Goal: Information Seeking & Learning: Learn about a topic

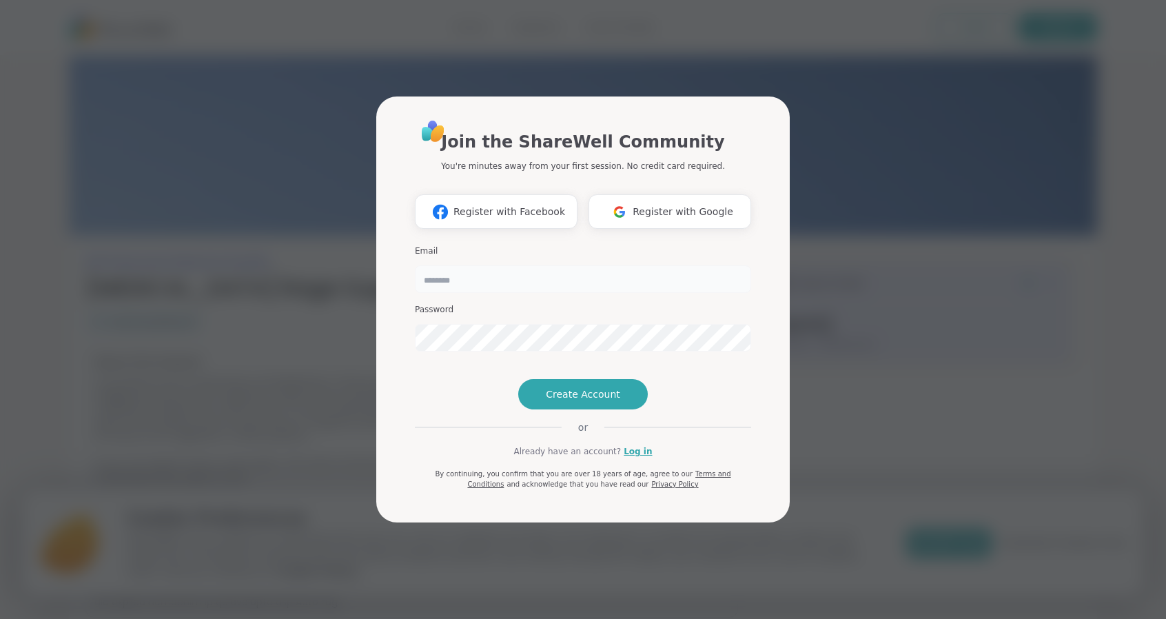
drag, startPoint x: 0, startPoint y: 0, endPoint x: 480, endPoint y: 286, distance: 558.3
click at [480, 286] on input "email" at bounding box center [583, 279] width 336 height 28
click at [632, 199] on img at bounding box center [619, 211] width 26 height 25
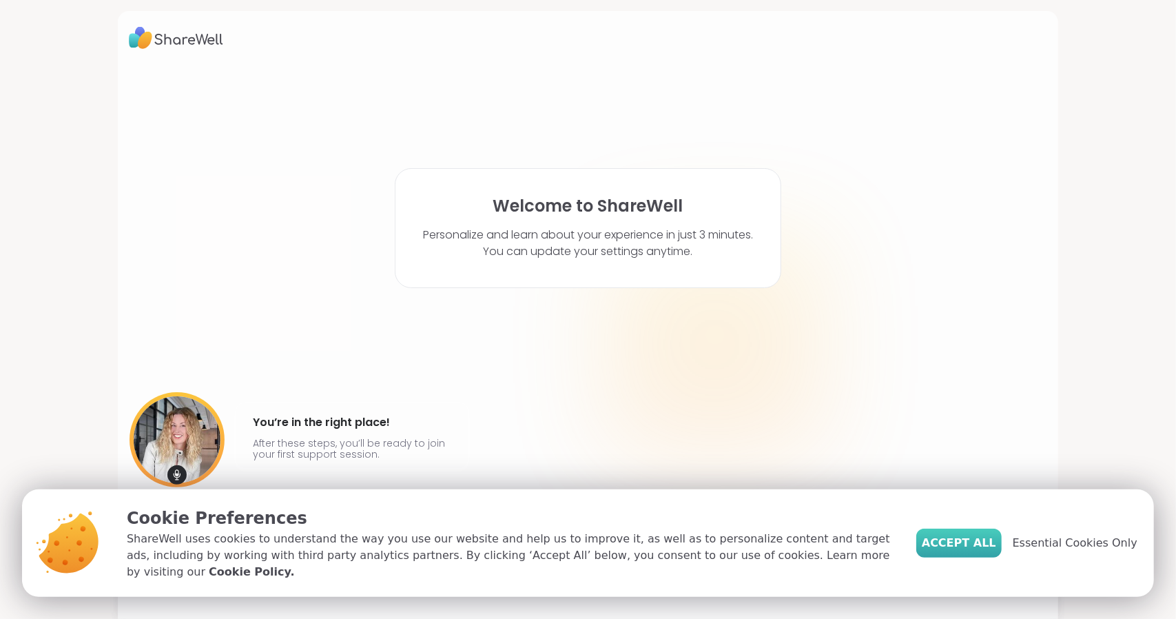
click at [969, 551] on span "Accept All" at bounding box center [959, 543] width 74 height 17
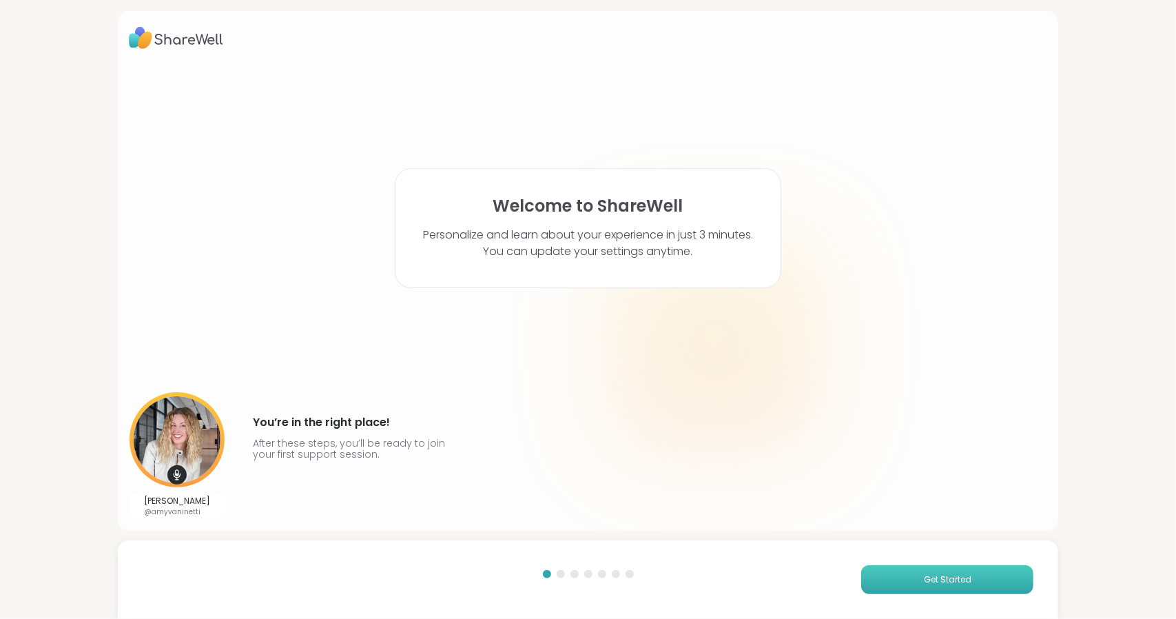
click at [944, 589] on button "Get Started" at bounding box center [947, 579] width 172 height 29
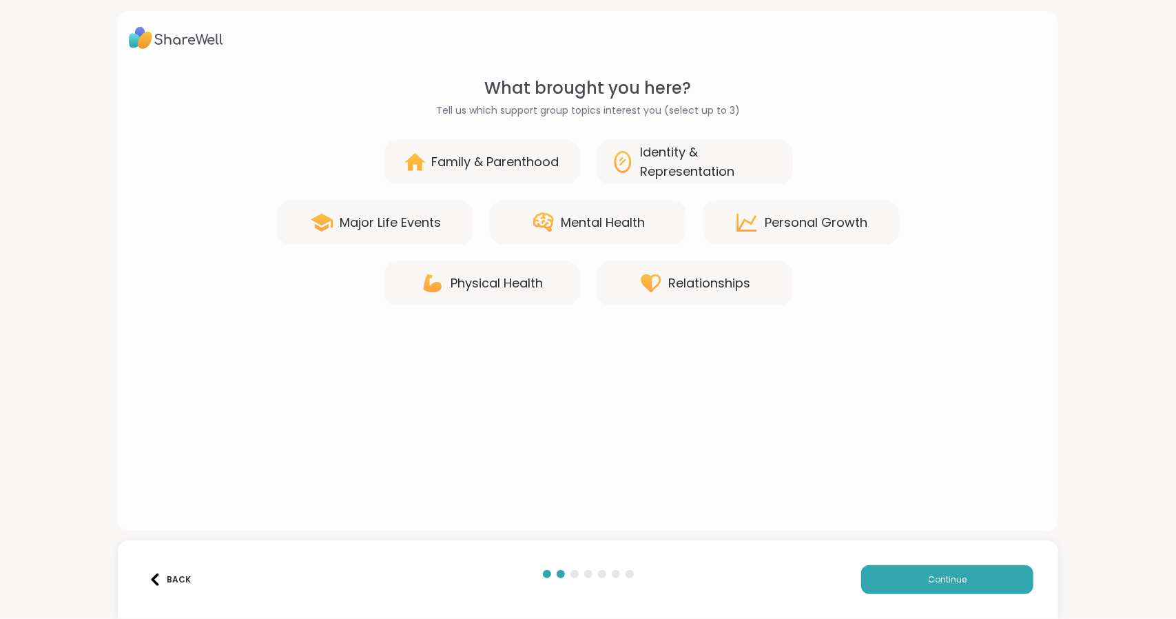
click at [463, 169] on div "Family & Parenthood" at bounding box center [494, 161] width 127 height 19
click at [586, 224] on div "Mental Health" at bounding box center [604, 222] width 84 height 19
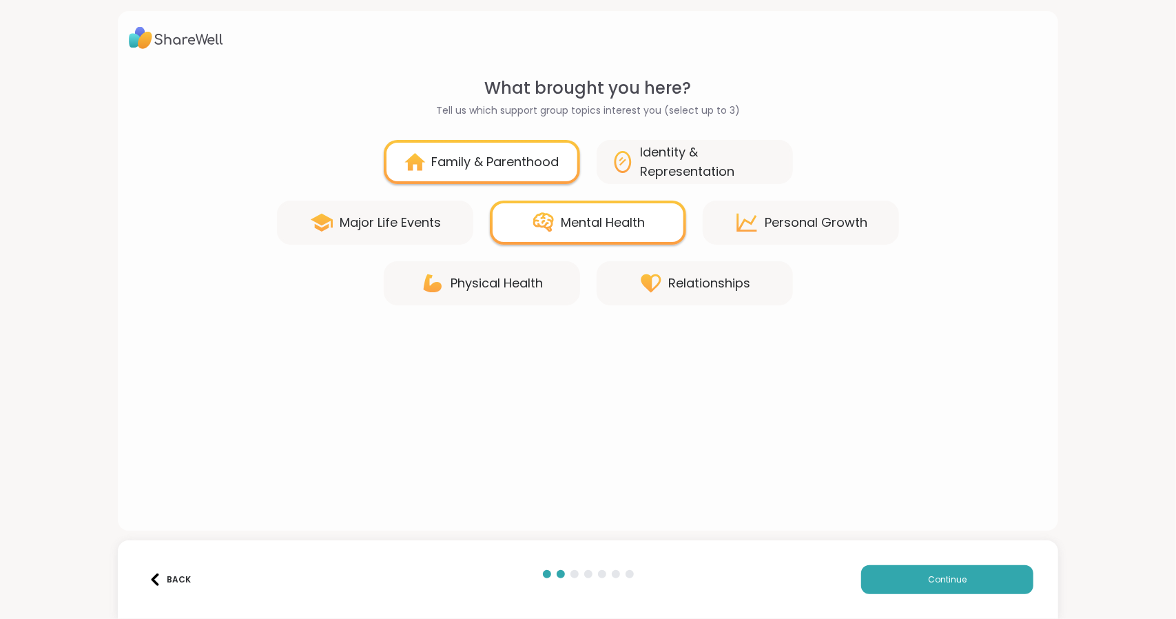
click at [683, 168] on div "Identity & Representation" at bounding box center [710, 162] width 138 height 39
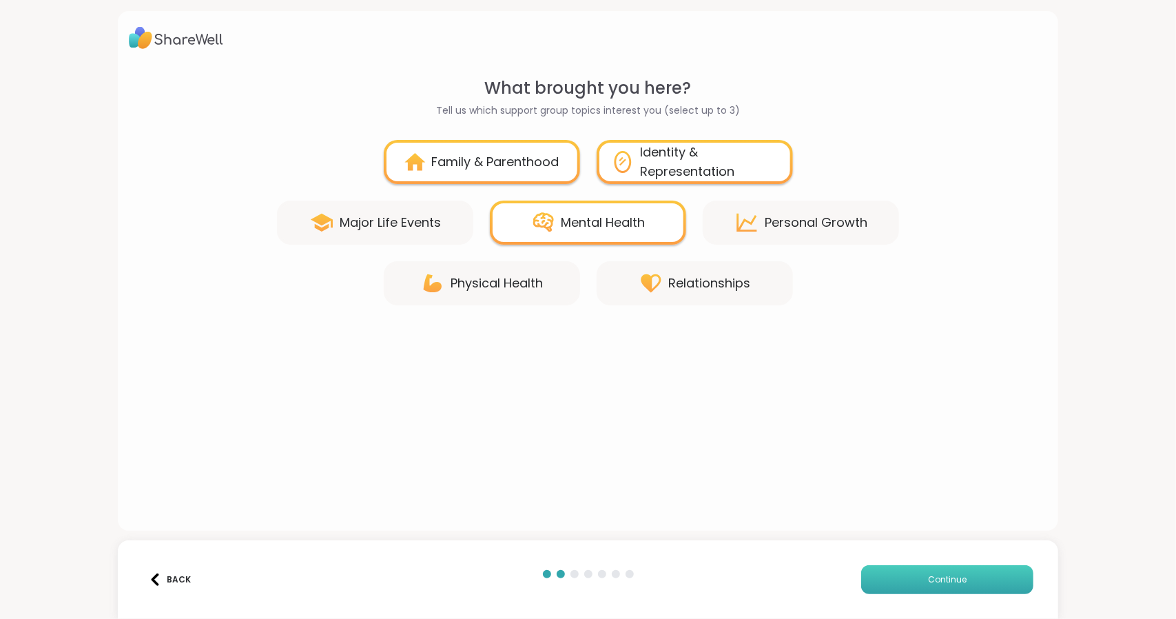
click at [940, 588] on button "Continue" at bounding box center [947, 579] width 172 height 29
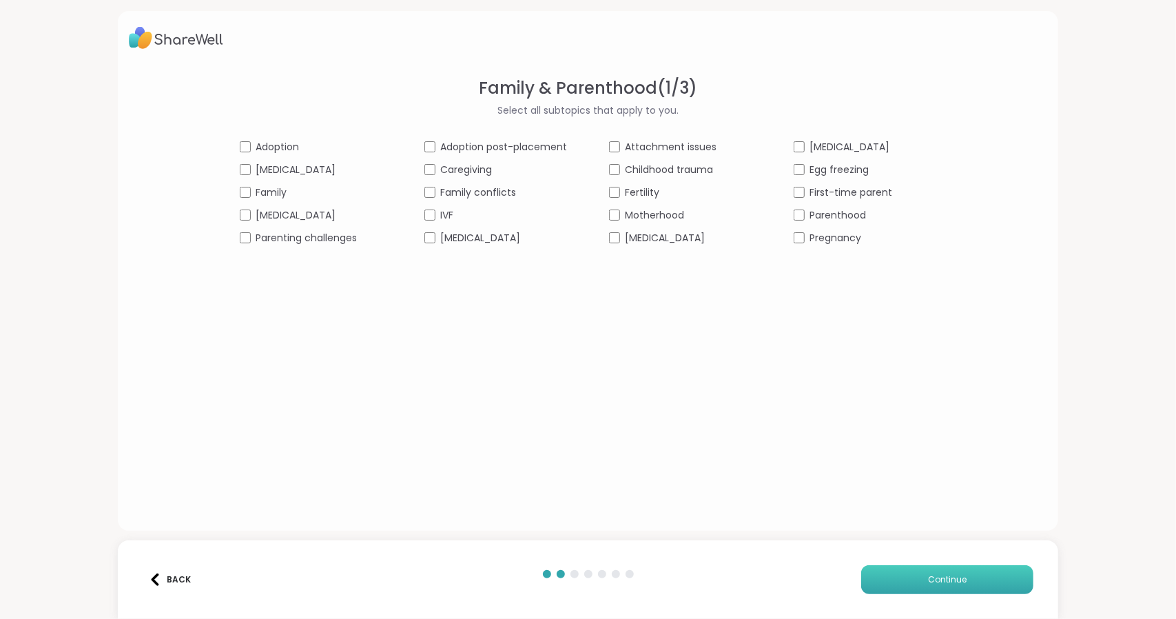
click at [968, 567] on button "Continue" at bounding box center [947, 579] width 172 height 29
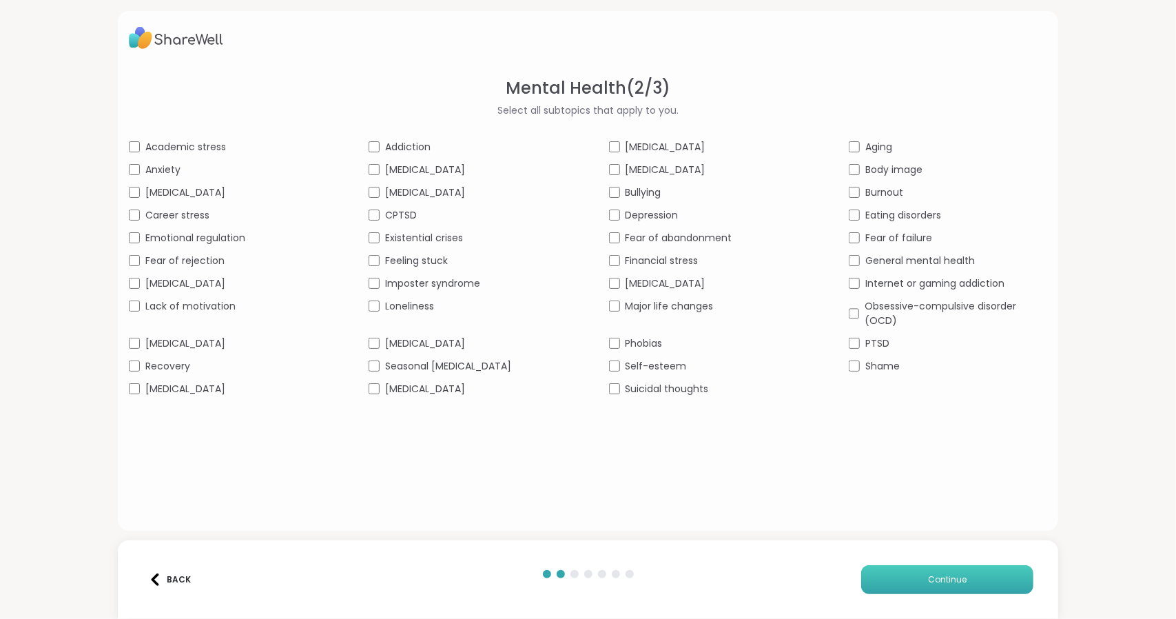
click at [942, 585] on span "Continue" at bounding box center [947, 579] width 39 height 12
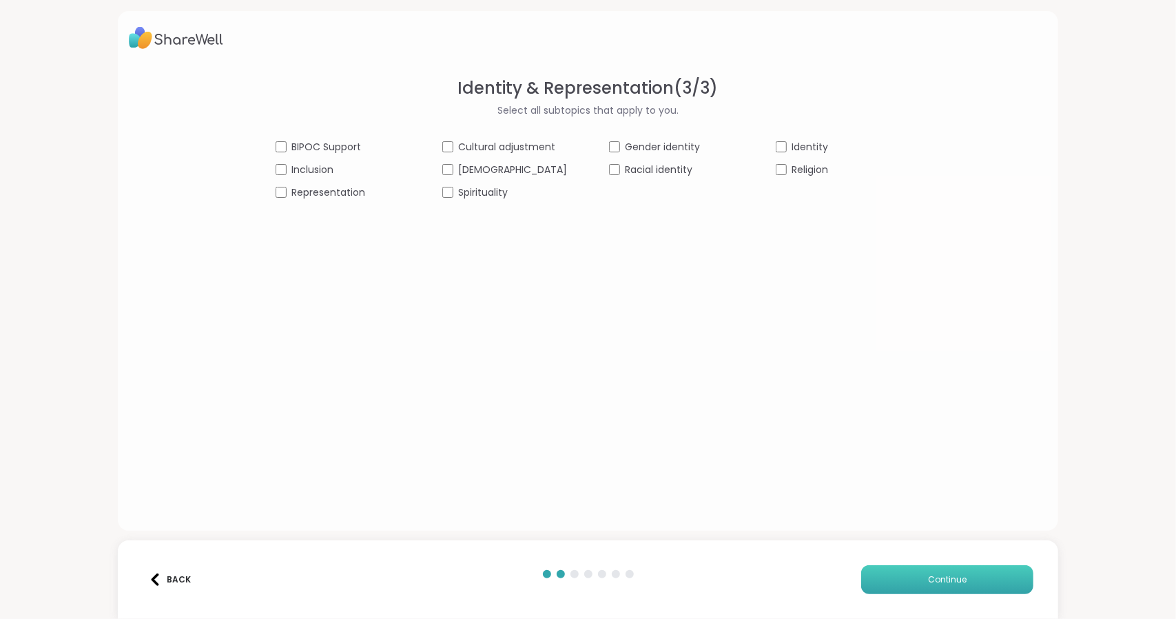
click at [916, 589] on button "Continue" at bounding box center [947, 579] width 172 height 29
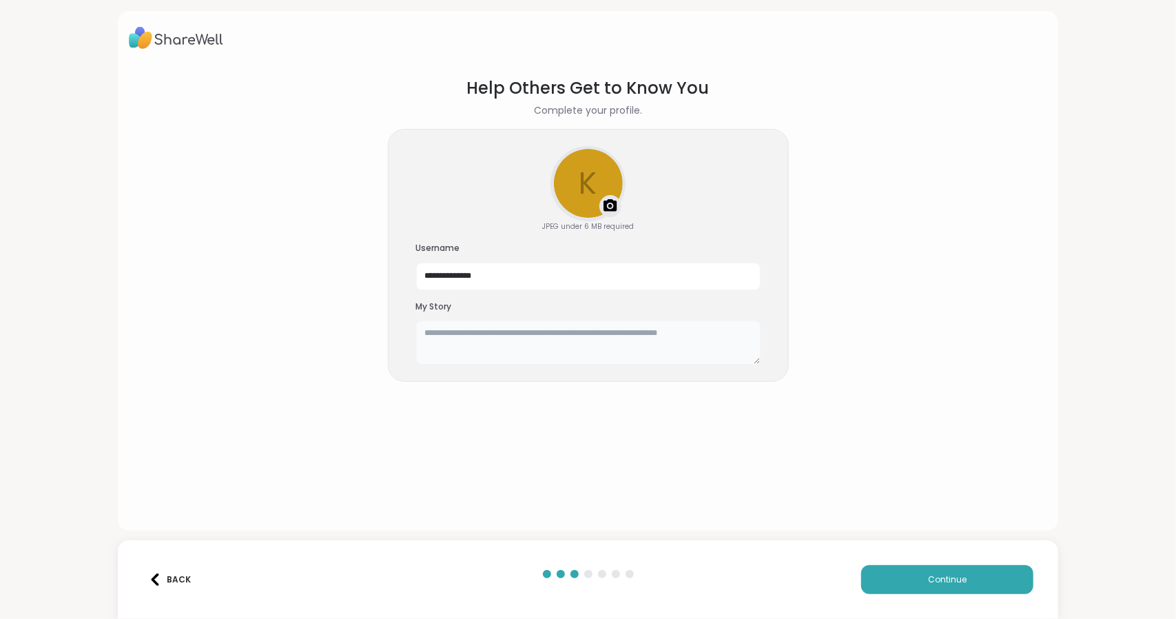
click at [467, 344] on textarea at bounding box center [588, 342] width 344 height 44
type textarea "**********"
click at [988, 579] on button "Continue" at bounding box center [947, 579] width 172 height 29
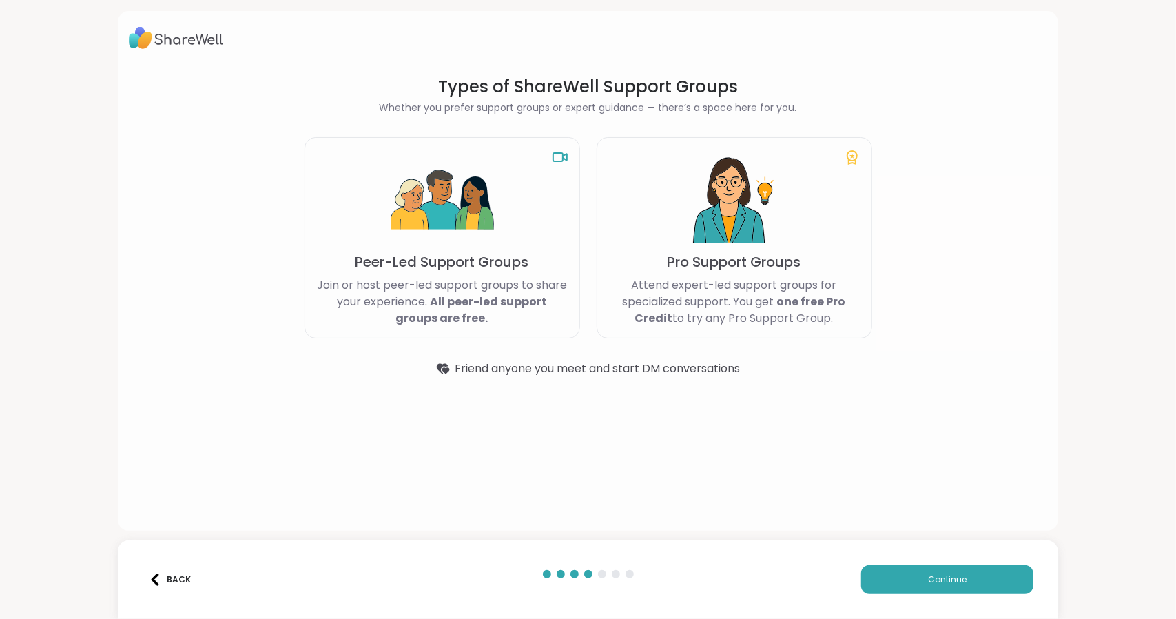
click at [158, 575] on img at bounding box center [155, 579] width 12 height 12
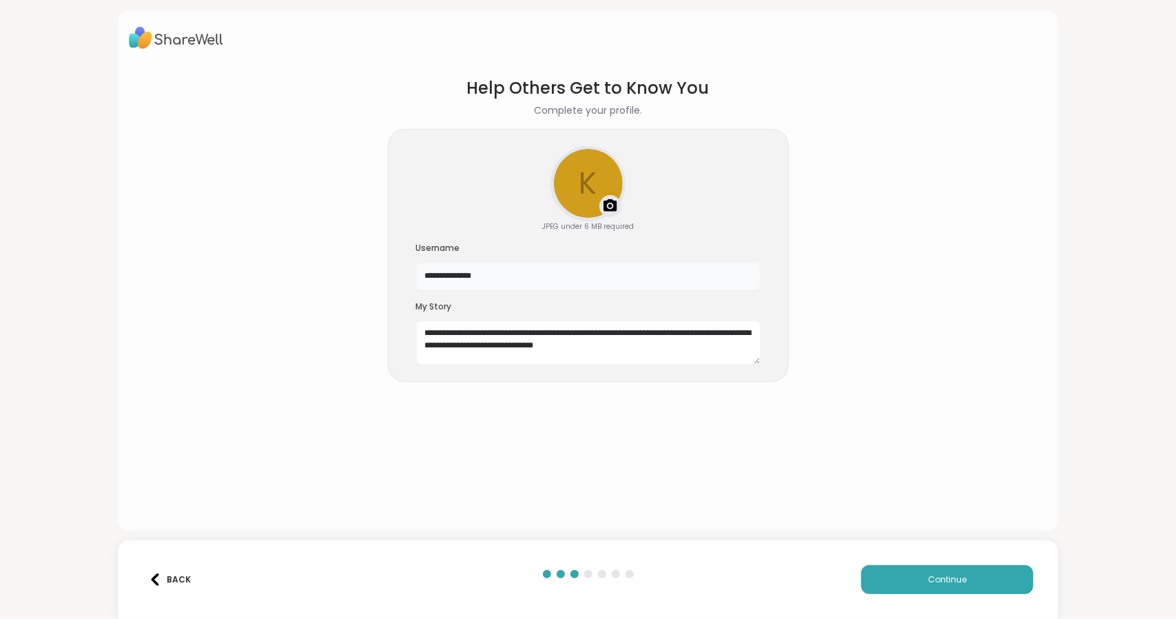
click at [606, 275] on input "**********" at bounding box center [588, 277] width 344 height 28
click at [441, 281] on input "**********" at bounding box center [588, 277] width 344 height 28
type input "******"
click at [897, 587] on button "Continue" at bounding box center [947, 579] width 172 height 29
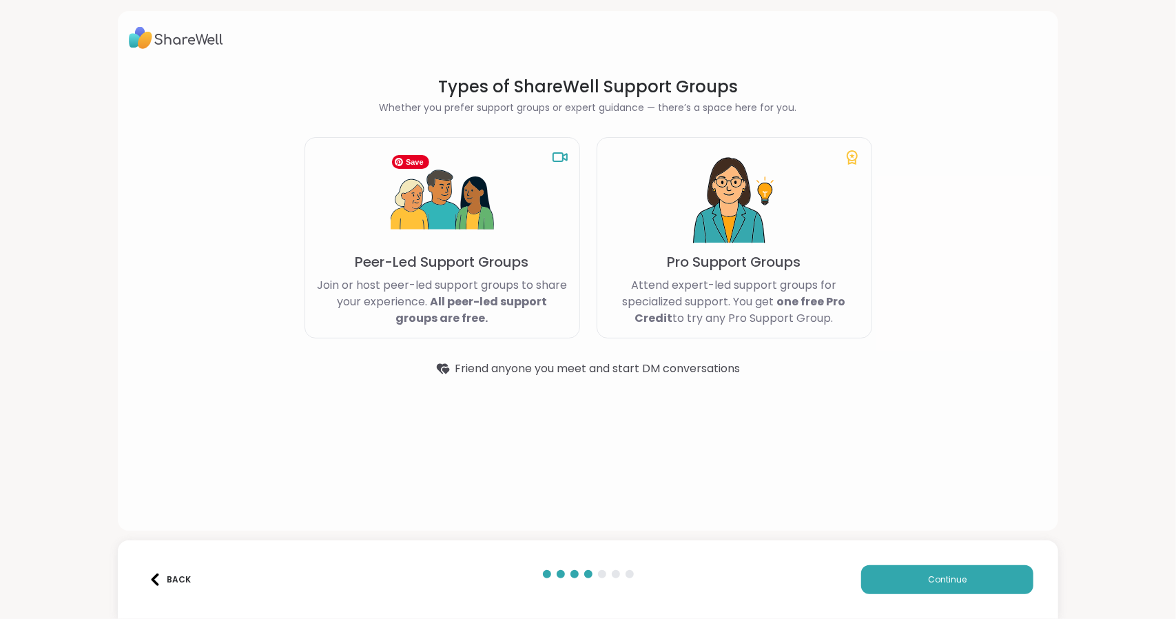
click at [459, 246] on img at bounding box center [442, 200] width 103 height 103
click at [525, 187] on div "Peer-Led Support Groups Join or host peer-led support groups to share your expe…" at bounding box center [443, 237] width 276 height 201
click at [892, 575] on button "Continue" at bounding box center [947, 579] width 172 height 29
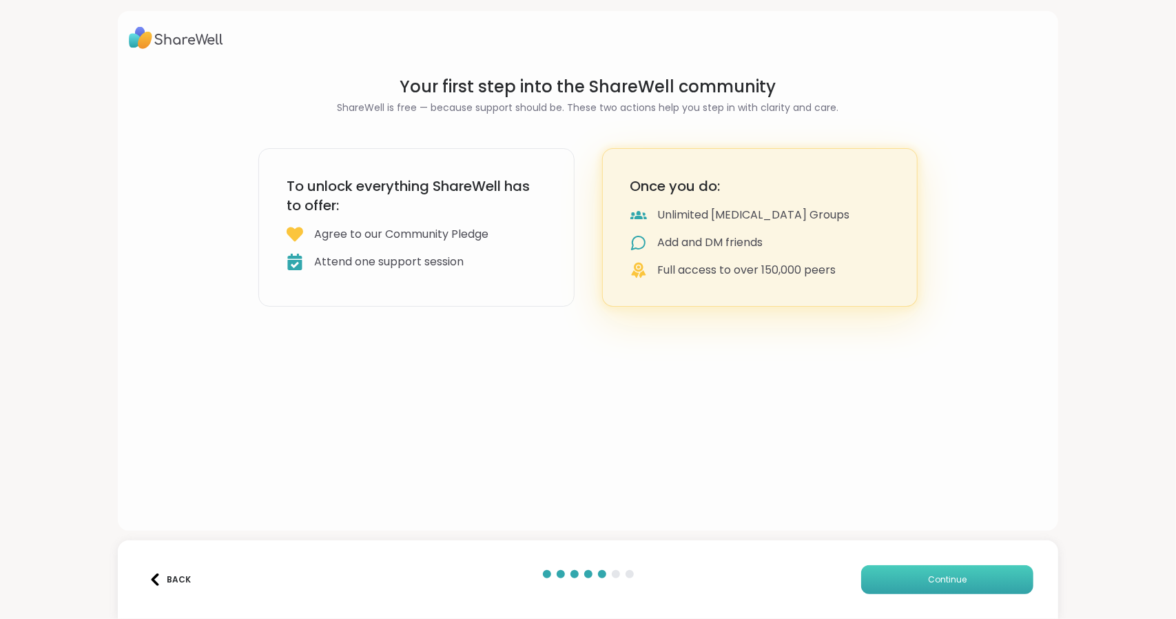
click at [896, 575] on button "Continue" at bounding box center [947, 579] width 172 height 29
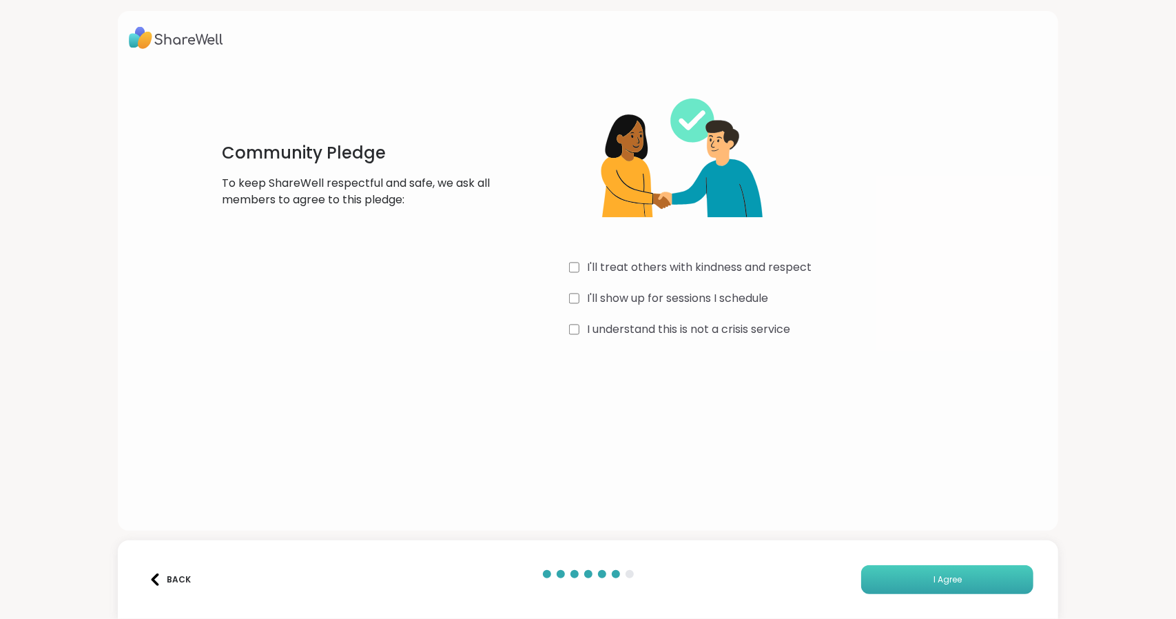
click at [987, 566] on button "I Agree" at bounding box center [947, 579] width 172 height 29
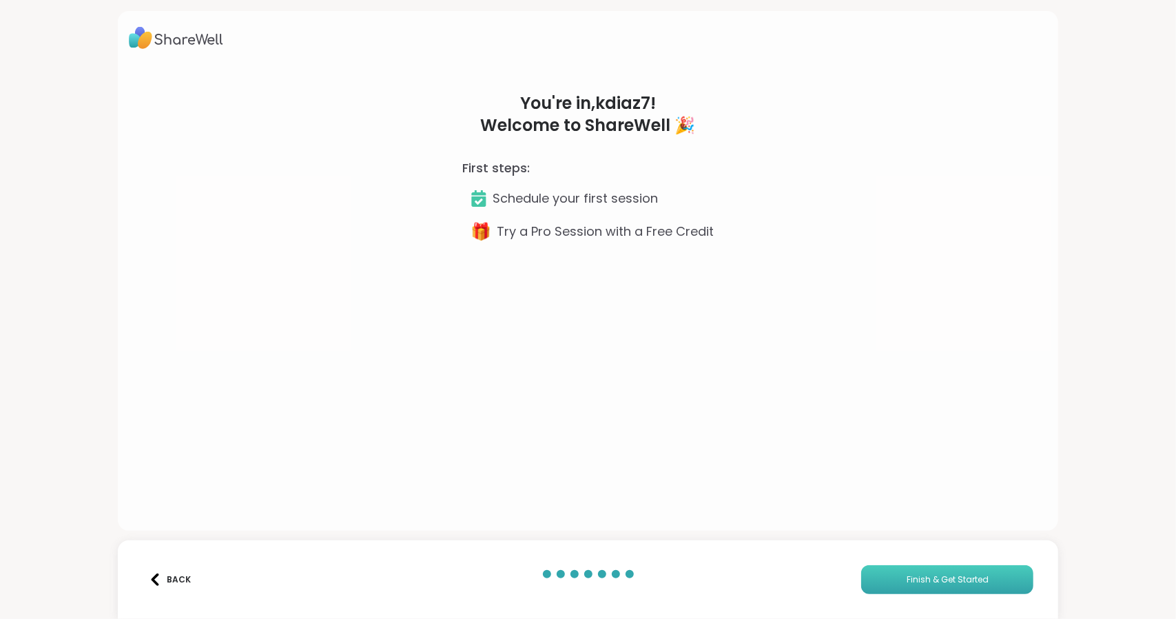
click at [987, 566] on button "Finish & Get Started" at bounding box center [947, 579] width 172 height 29
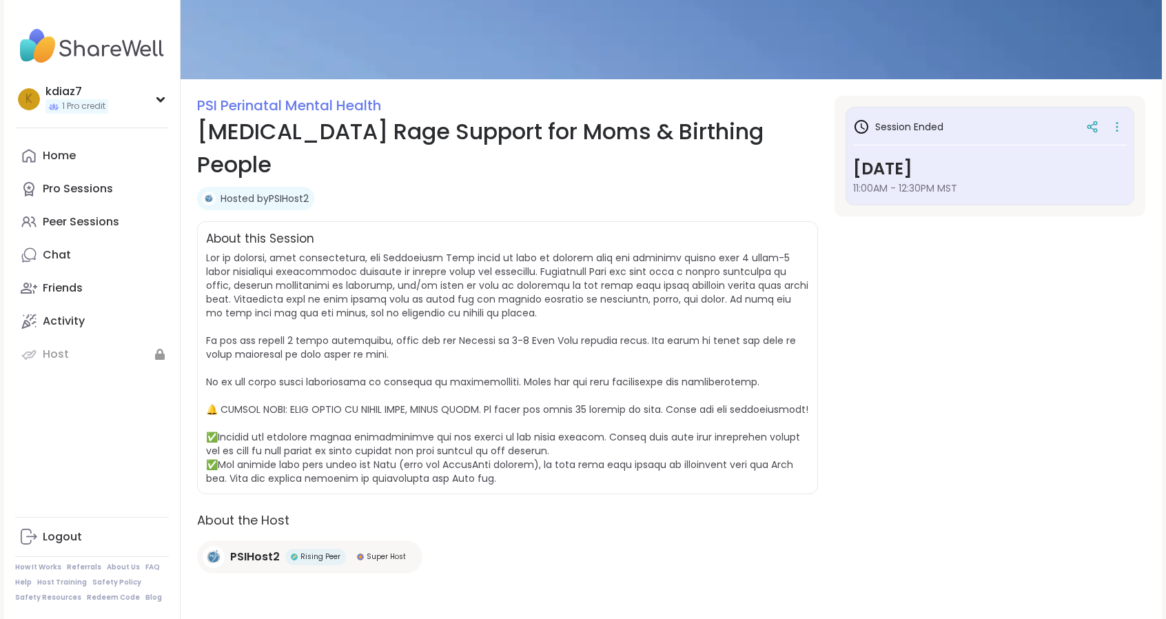
scroll to position [102, 0]
click at [76, 231] on link "Peer Sessions" at bounding box center [92, 221] width 154 height 33
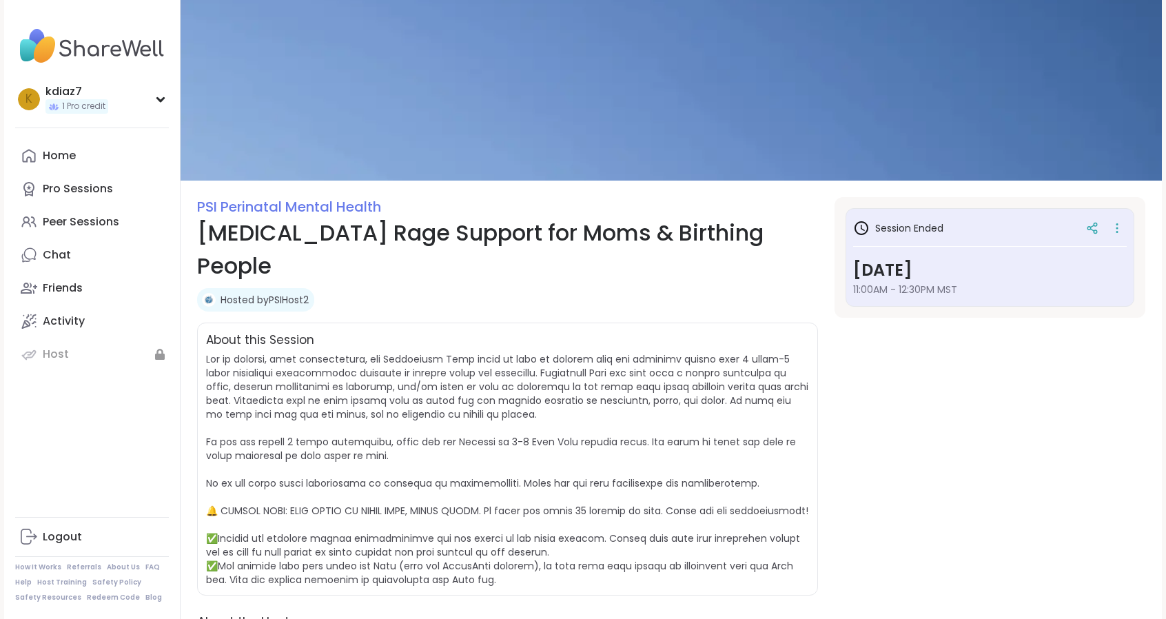
scroll to position [102, 0]
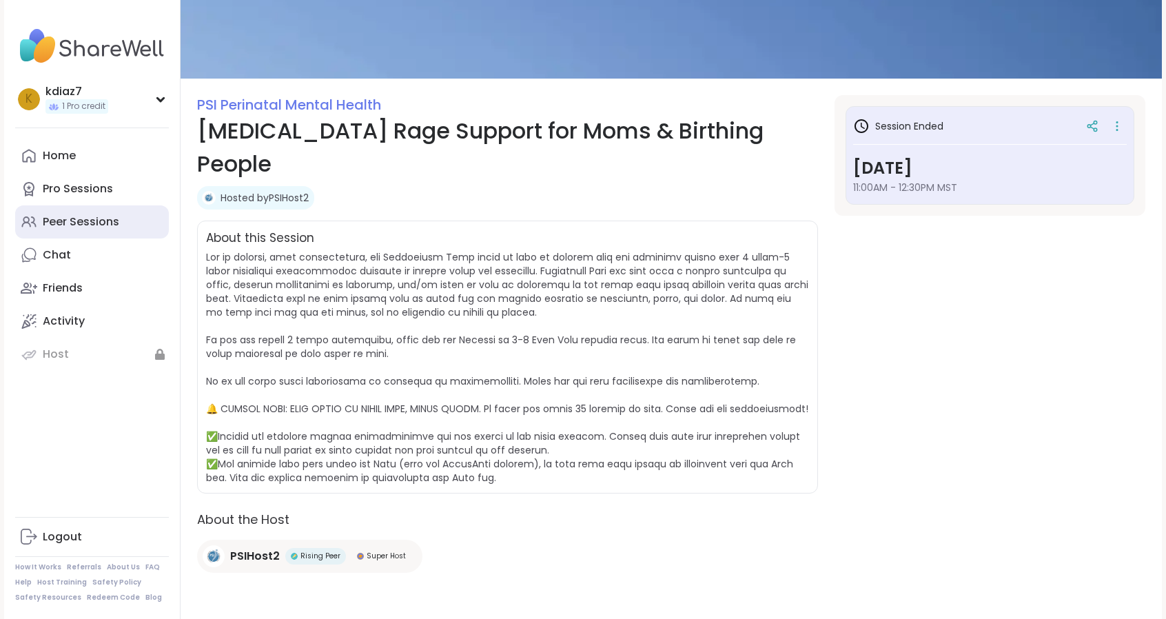
click at [102, 216] on div "Peer Sessions" at bounding box center [81, 221] width 76 height 15
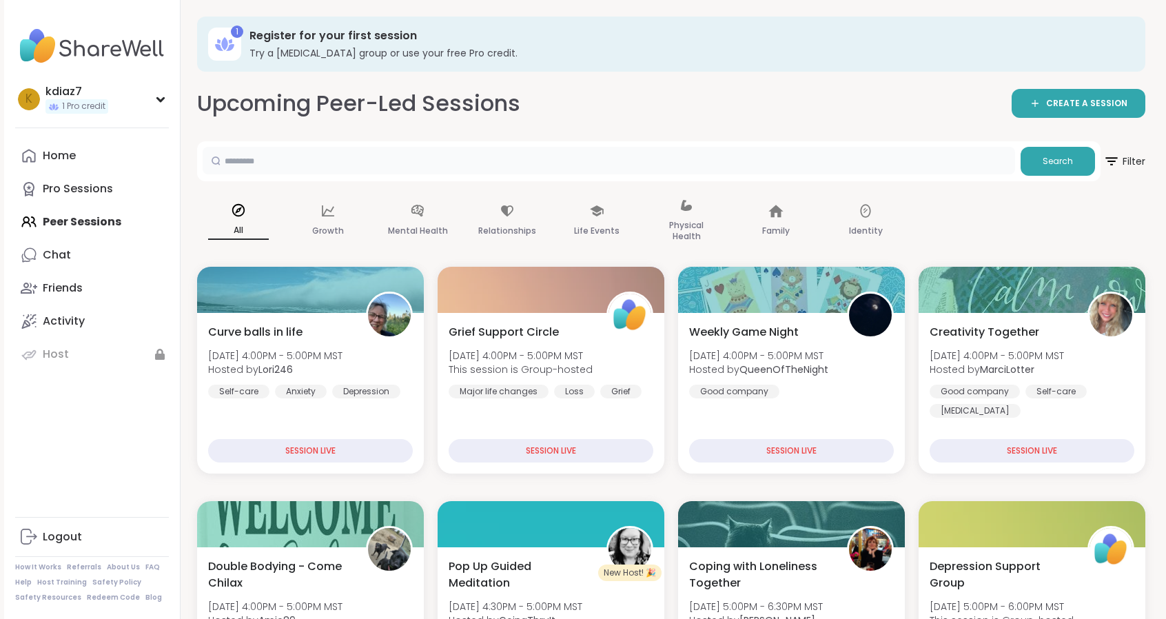
click at [325, 155] on input "text" at bounding box center [609, 161] width 812 height 28
type input "**********"
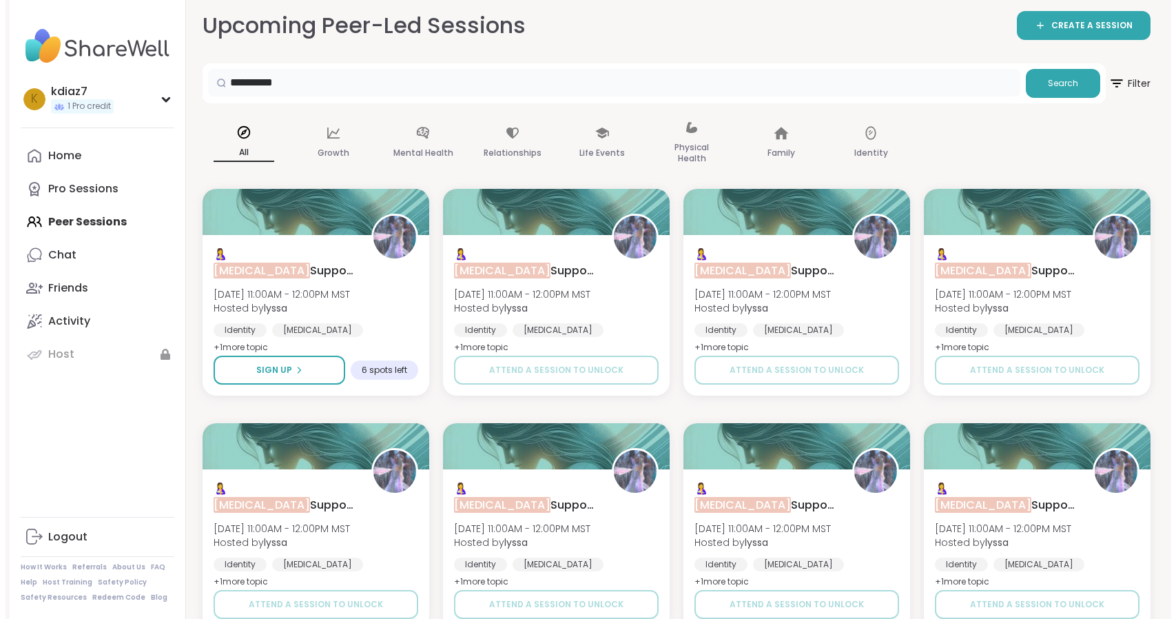
scroll to position [102, 0]
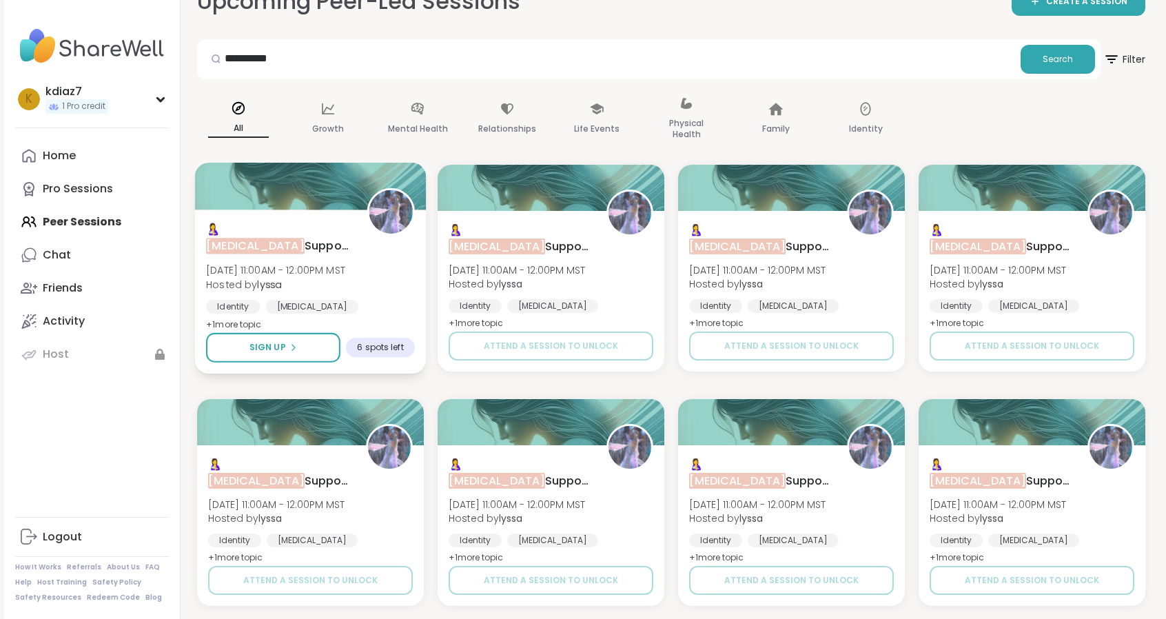
click at [304, 183] on div at bounding box center [310, 186] width 231 height 47
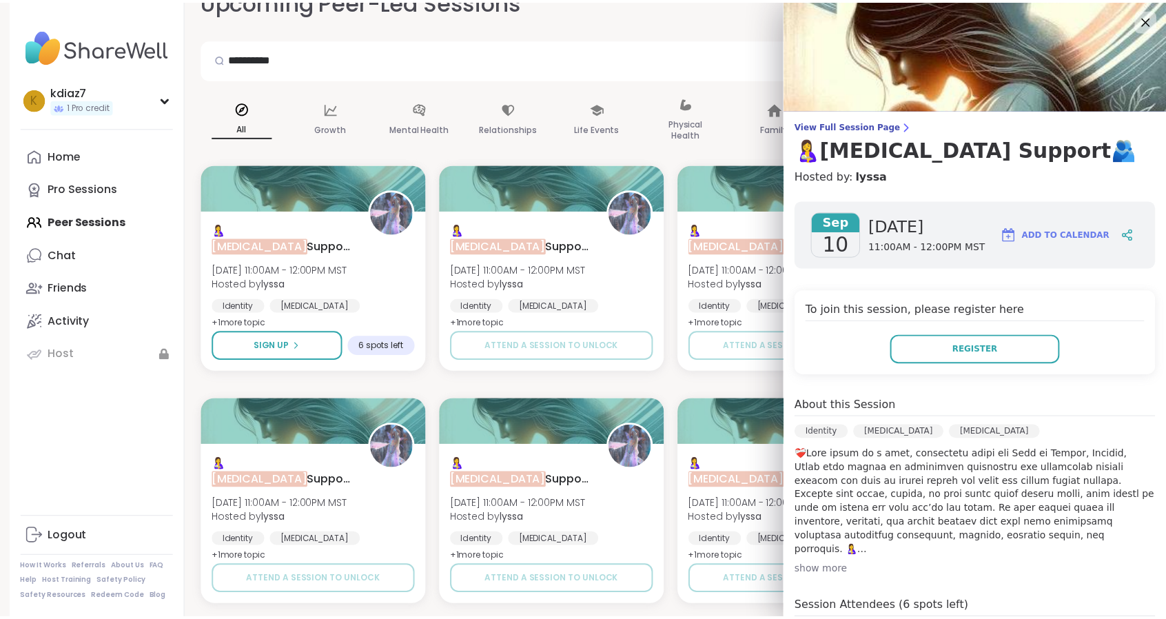
scroll to position [0, 0]
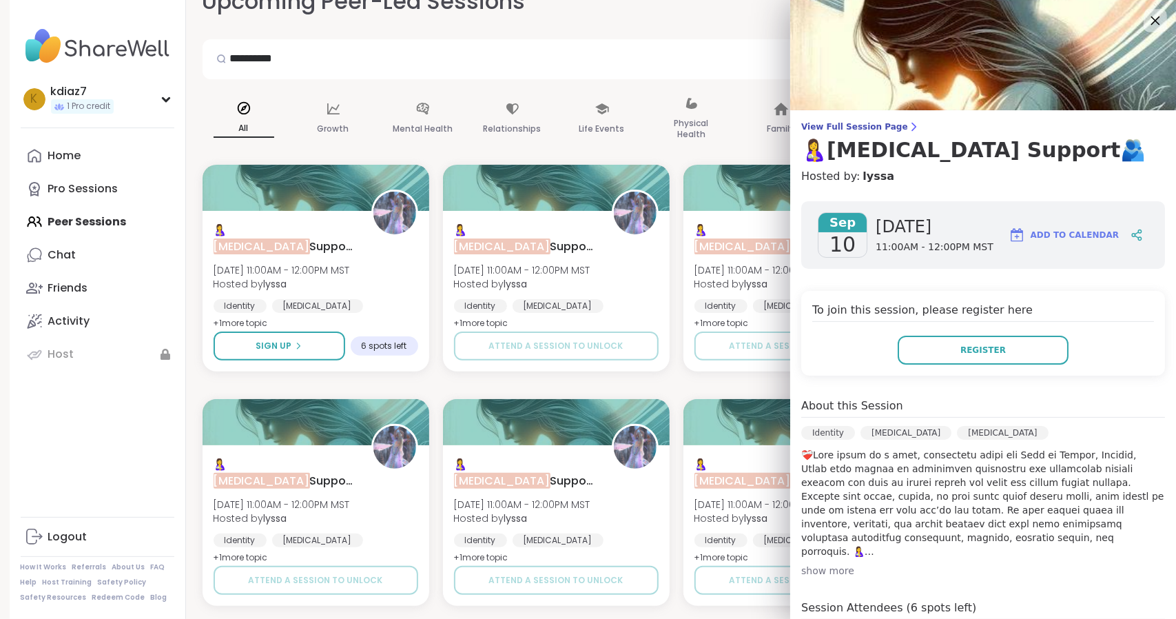
click at [1144, 30] on div at bounding box center [1155, 20] width 23 height 23
click at [1146, 23] on icon at bounding box center [1154, 20] width 17 height 17
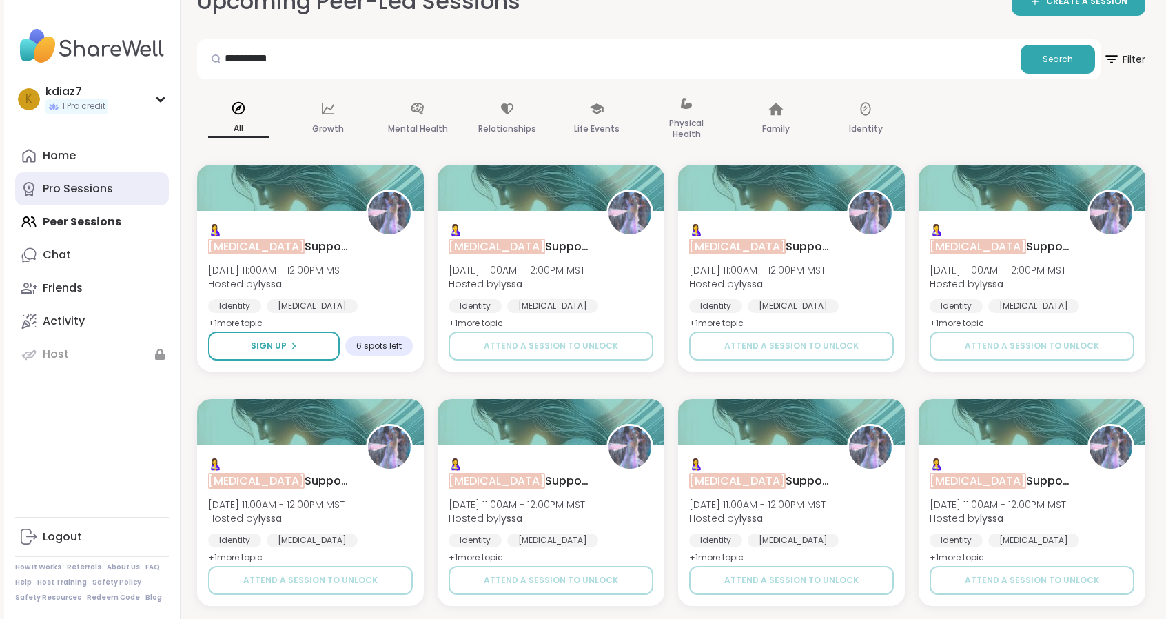
click at [68, 198] on link "Pro Sessions" at bounding box center [92, 188] width 154 height 33
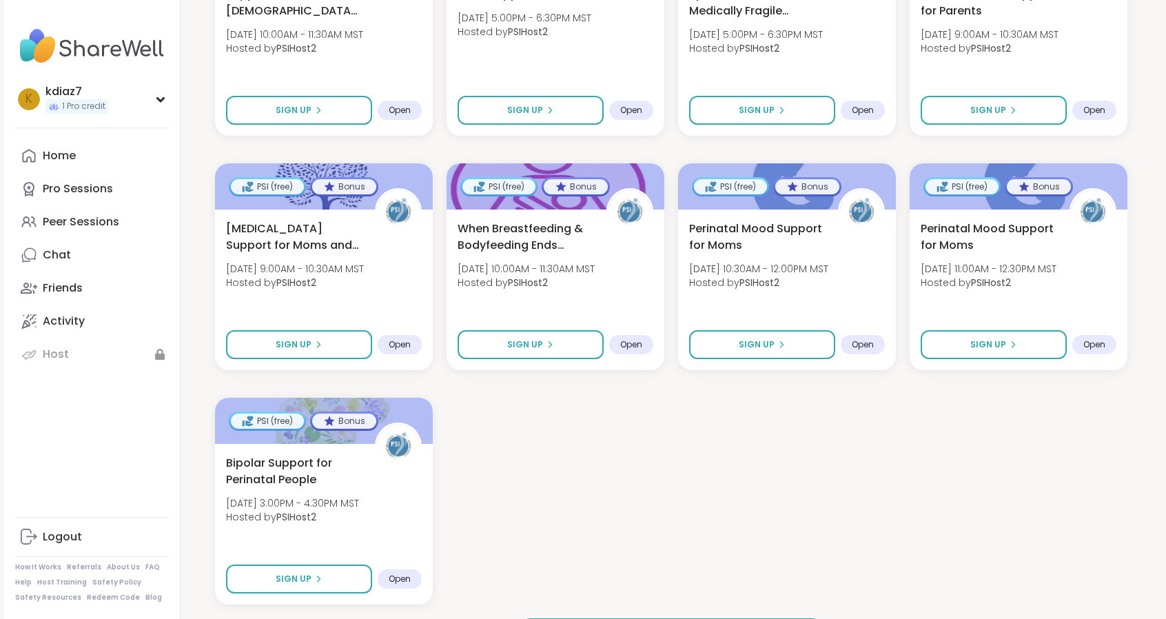
scroll to position [1410, 0]
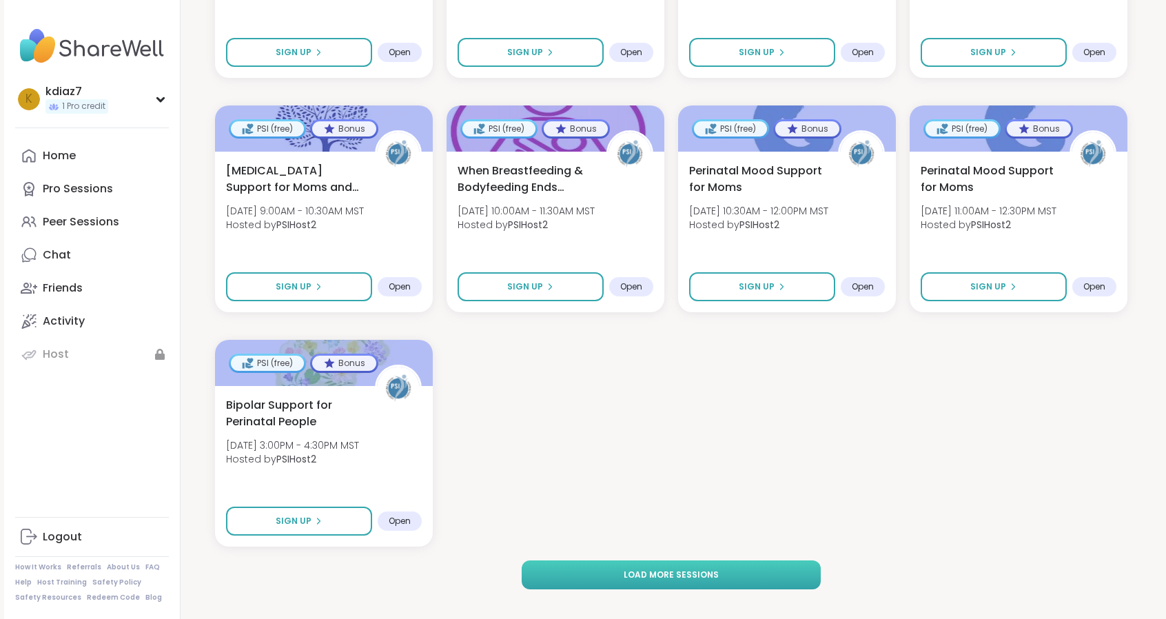
click at [728, 560] on button "Load more sessions" at bounding box center [671, 574] width 298 height 29
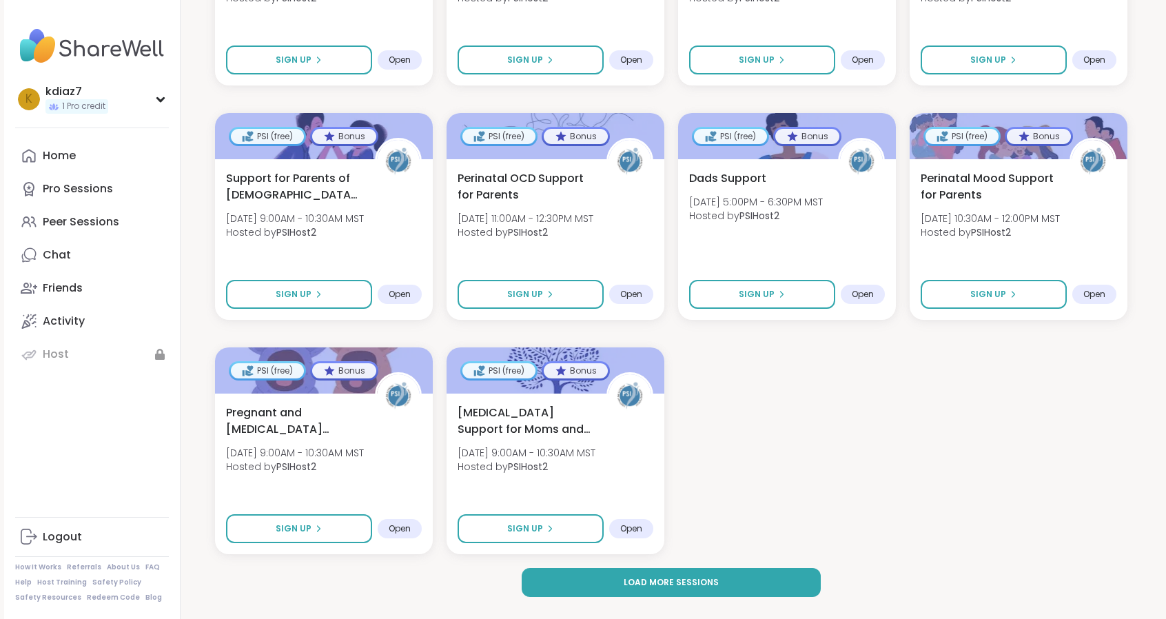
scroll to position [2815, 0]
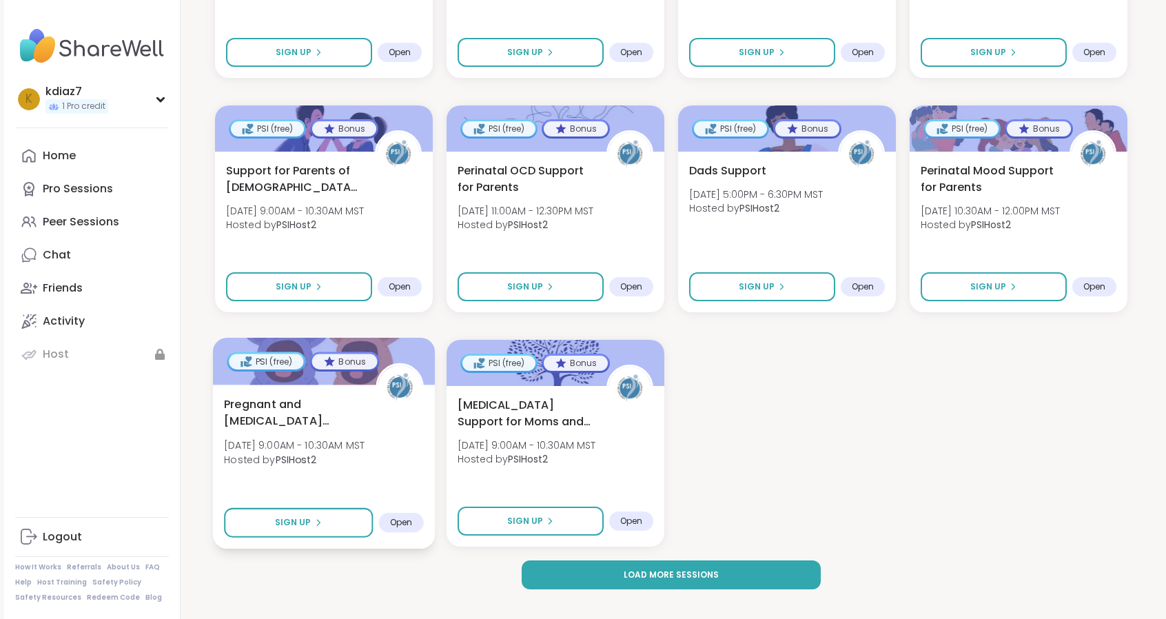
click at [317, 400] on span "Pregnant and Postpartum Parents of Multiples" at bounding box center [292, 412] width 136 height 34
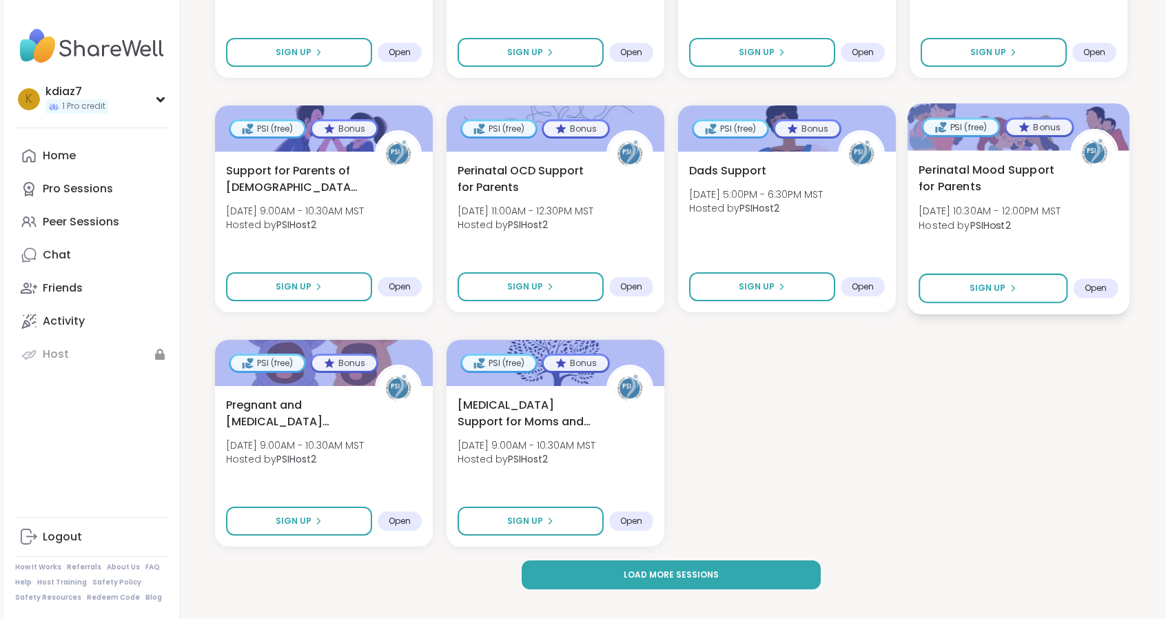
click at [1007, 162] on span "Perinatal Mood Support for Parents" at bounding box center [986, 178] width 136 height 34
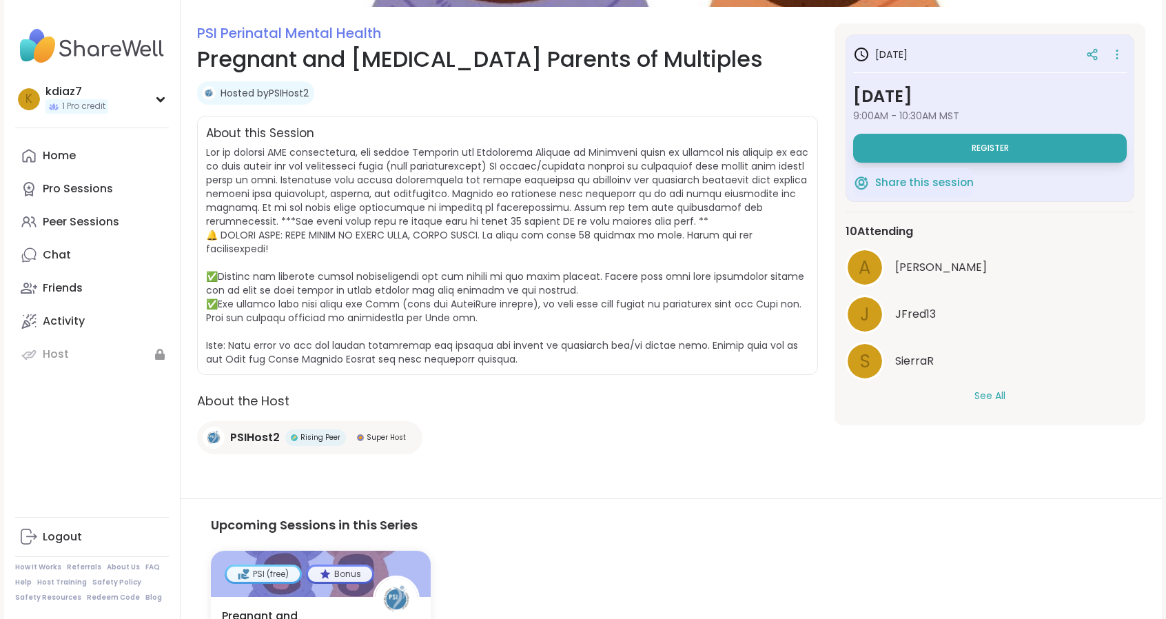
scroll to position [178, 0]
